Goal: Task Accomplishment & Management: Manage account settings

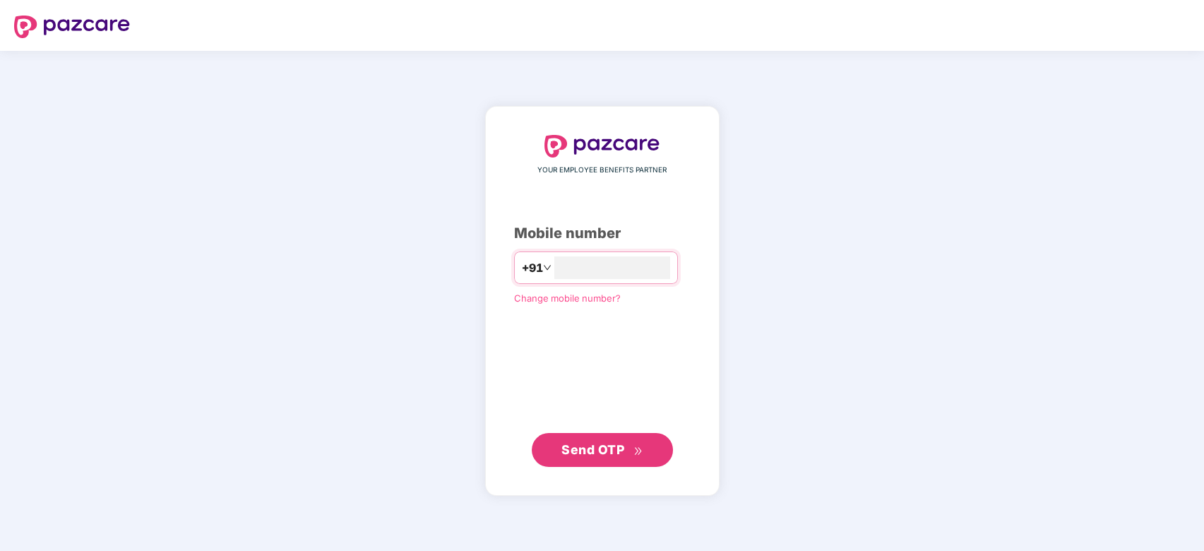
type input "**********"
click at [625, 460] on button "Send OTP" at bounding box center [602, 450] width 141 height 34
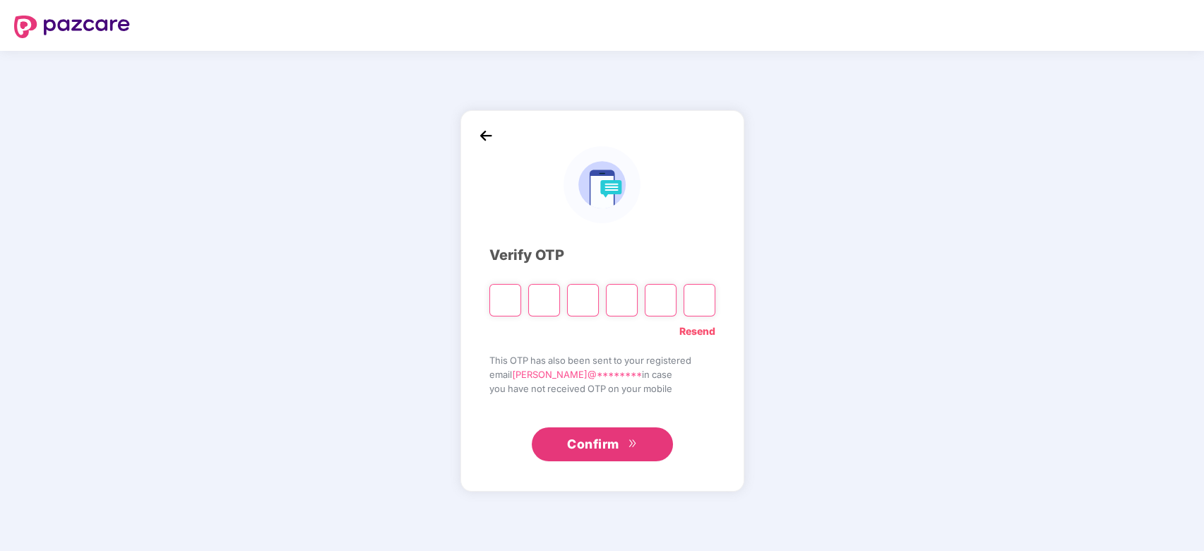
type input "*"
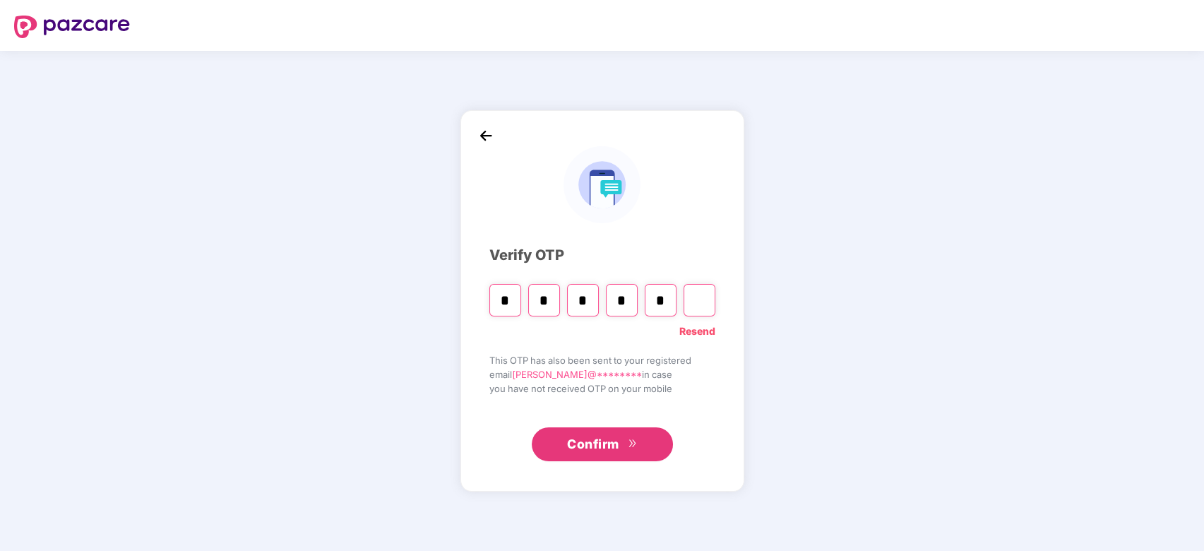
type input "*"
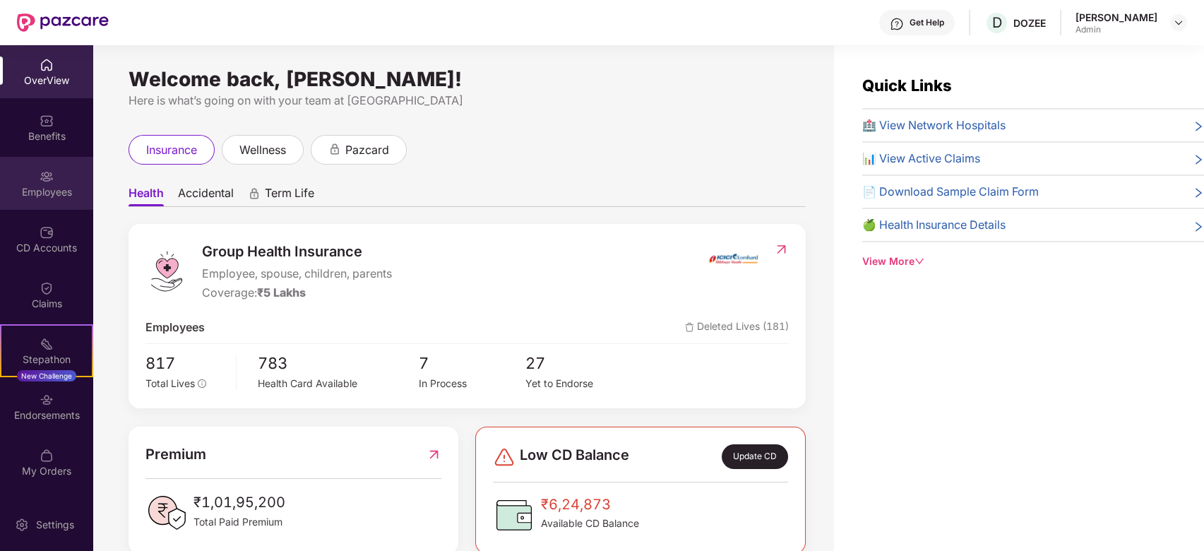
click at [52, 178] on img at bounding box center [47, 176] width 14 height 14
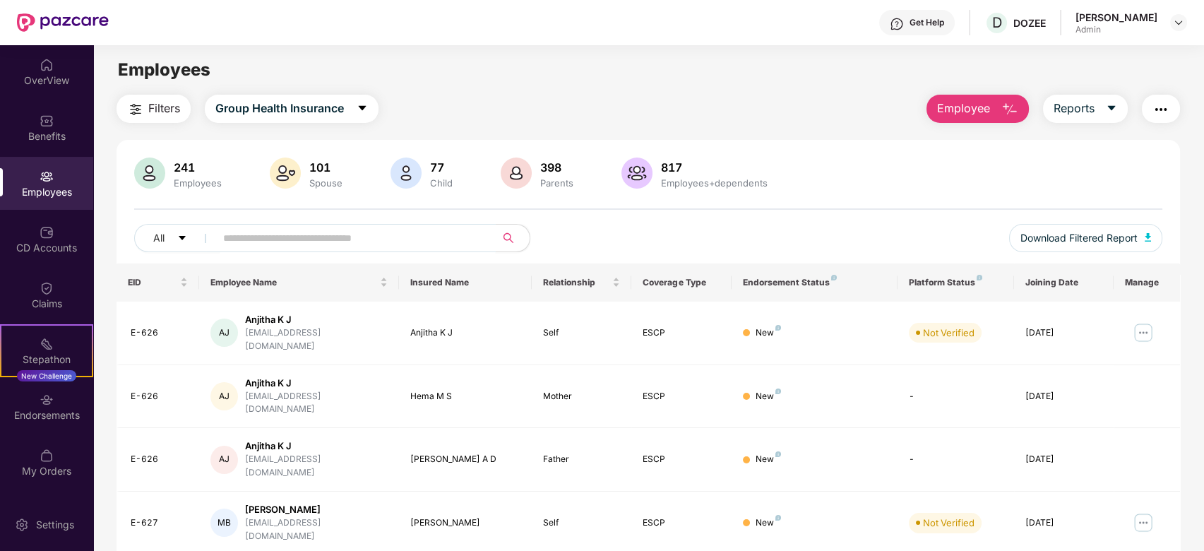
click at [249, 232] on input "text" at bounding box center [349, 237] width 253 height 21
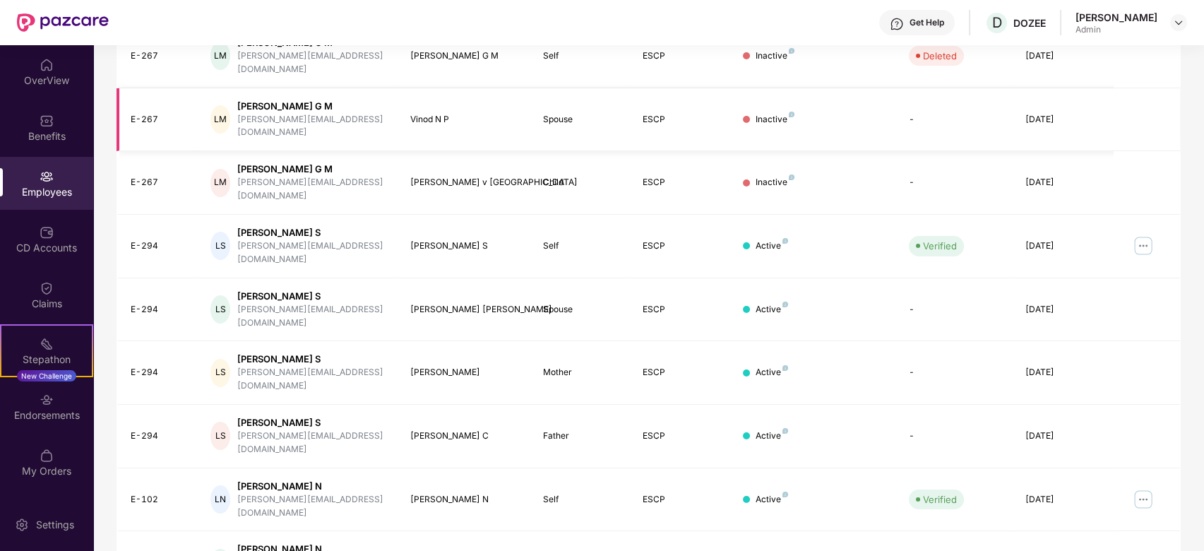
scroll to position [316, 0]
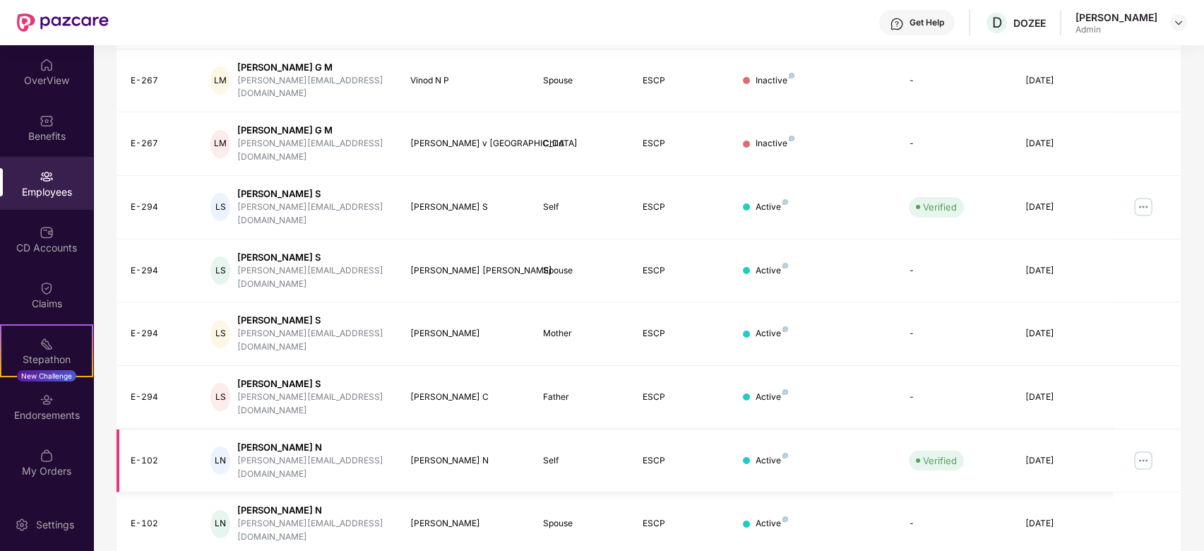
type input "*******"
click at [1146, 449] on img at bounding box center [1143, 460] width 23 height 23
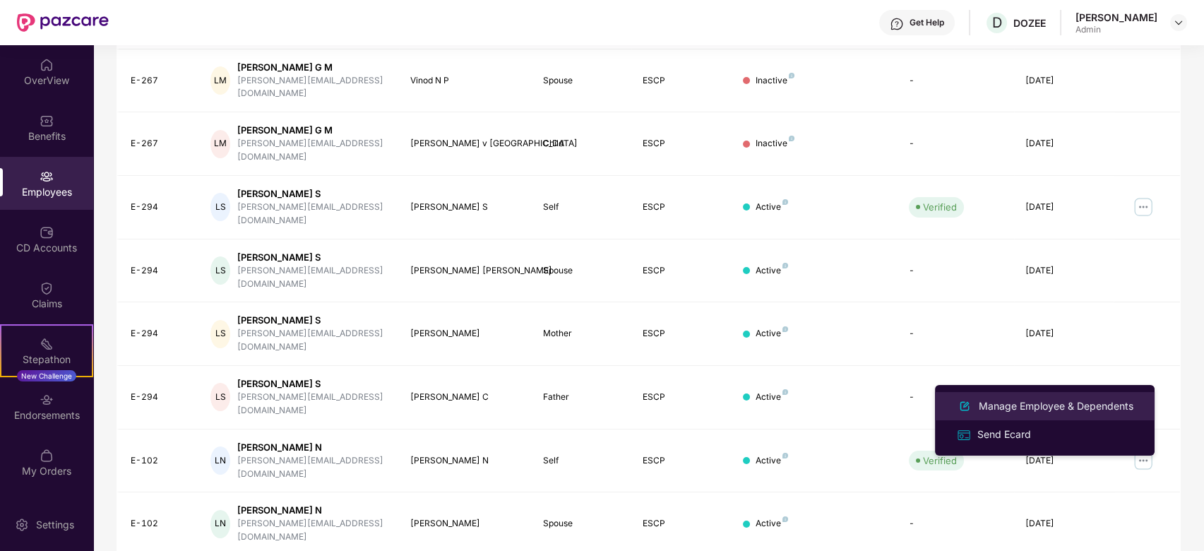
click at [1021, 404] on div "Manage Employee & Dependents" at bounding box center [1056, 406] width 160 height 16
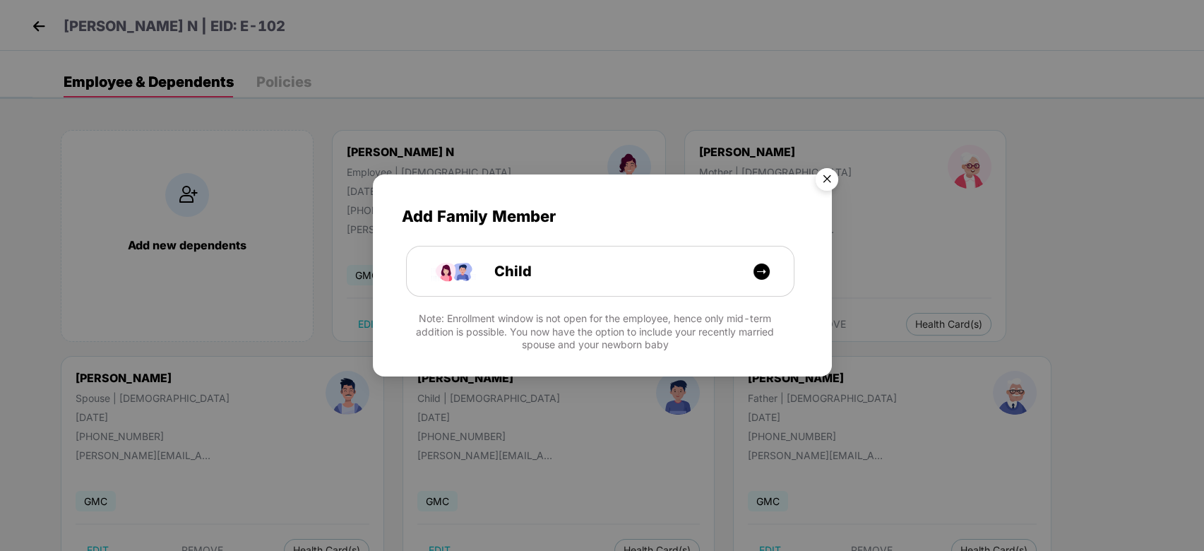
click at [829, 179] on img "Close" at bounding box center [827, 182] width 40 height 40
